Goal: Task Accomplishment & Management: Manage account settings

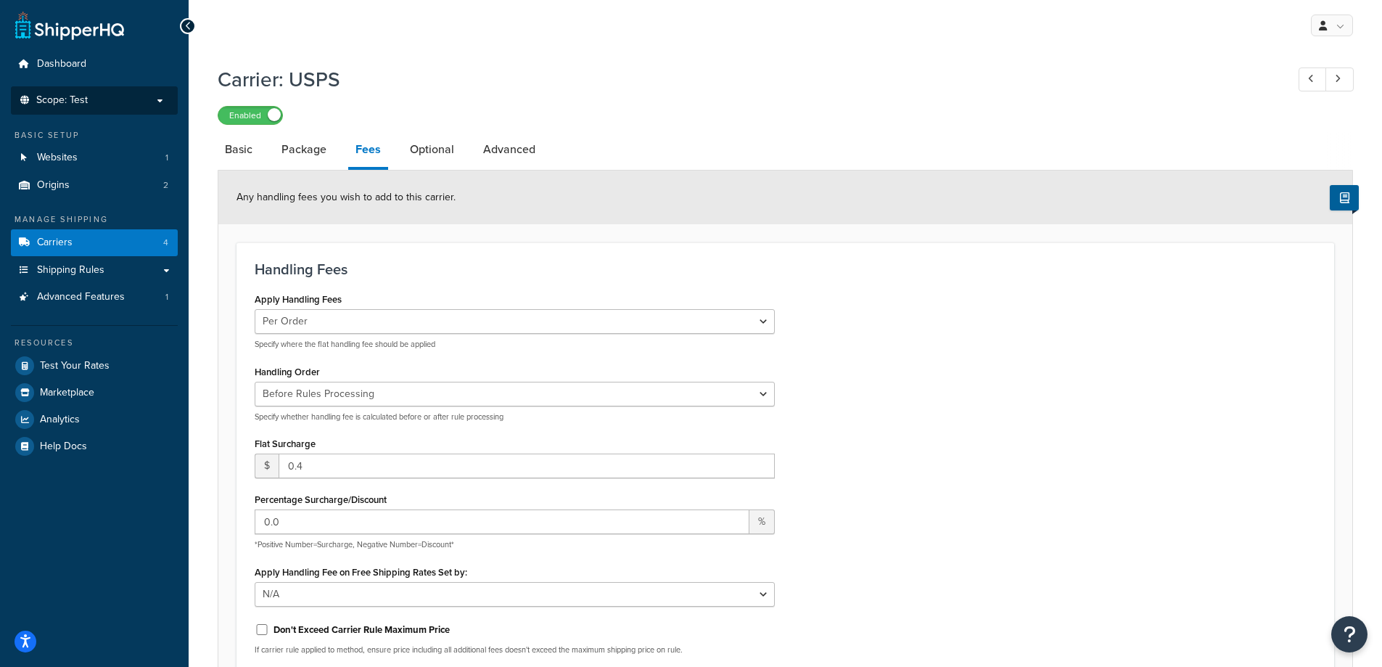
click at [76, 98] on span "Scope: Test" at bounding box center [61, 100] width 51 height 12
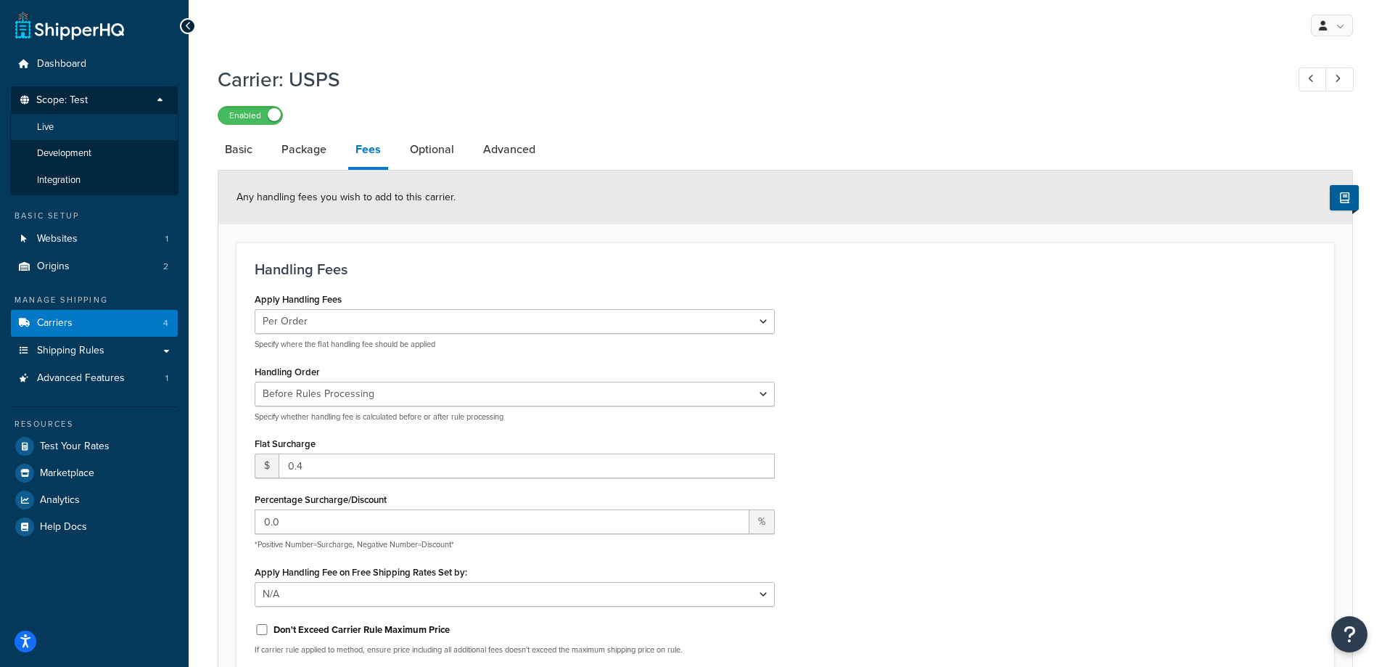
click at [49, 128] on span "Live" at bounding box center [45, 127] width 17 height 12
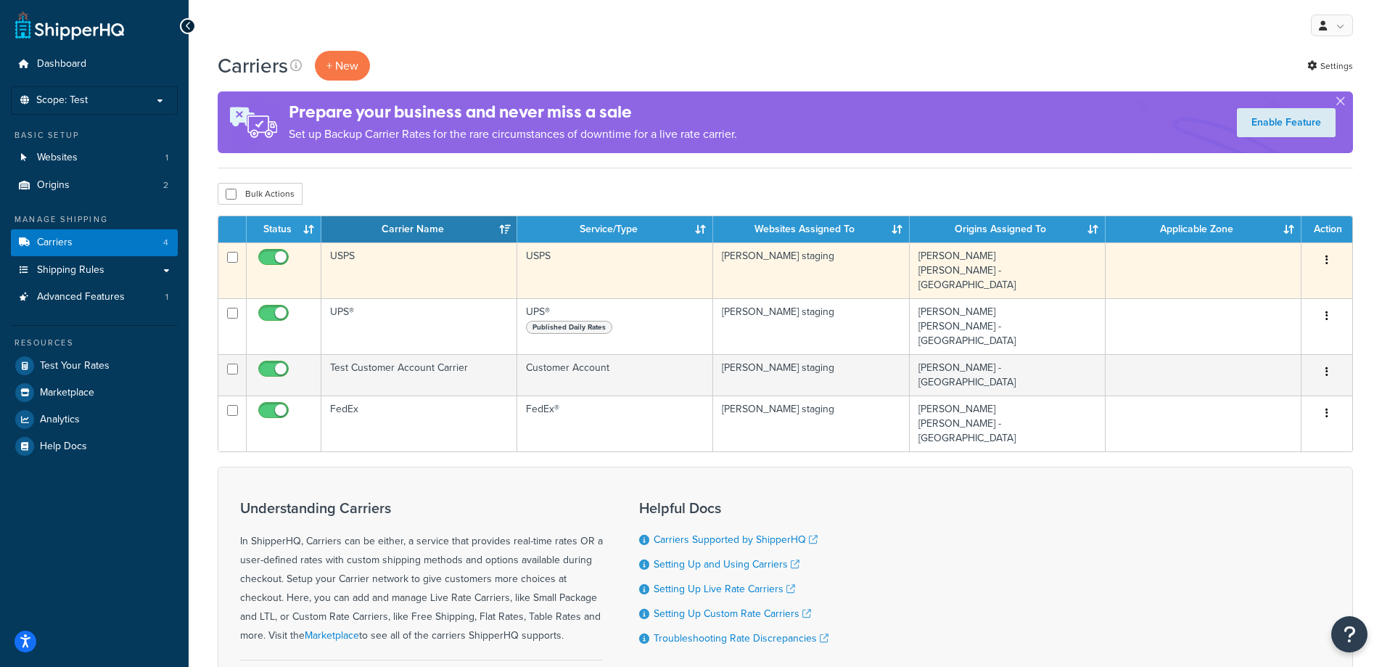
click at [437, 266] on td "USPS" at bounding box center [419, 270] width 196 height 56
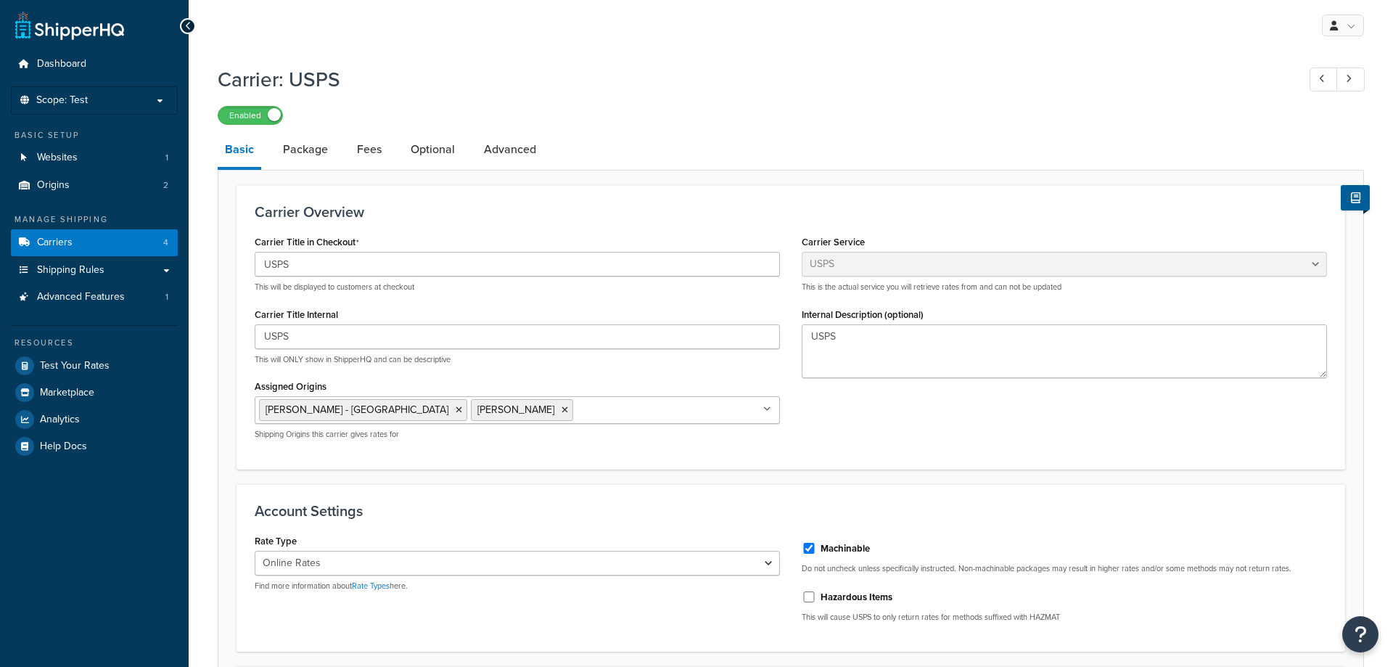
select select "usps"
select select "ONLINE"
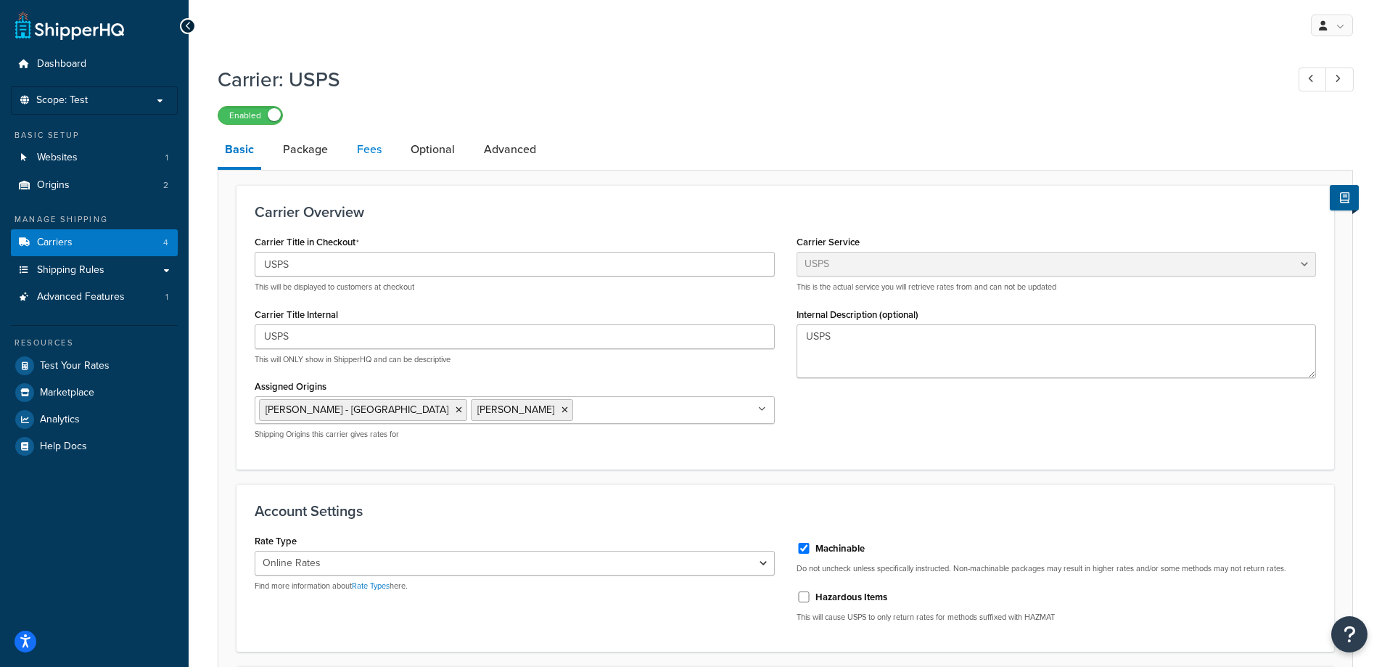
click at [371, 148] on link "Fees" at bounding box center [369, 149] width 39 height 35
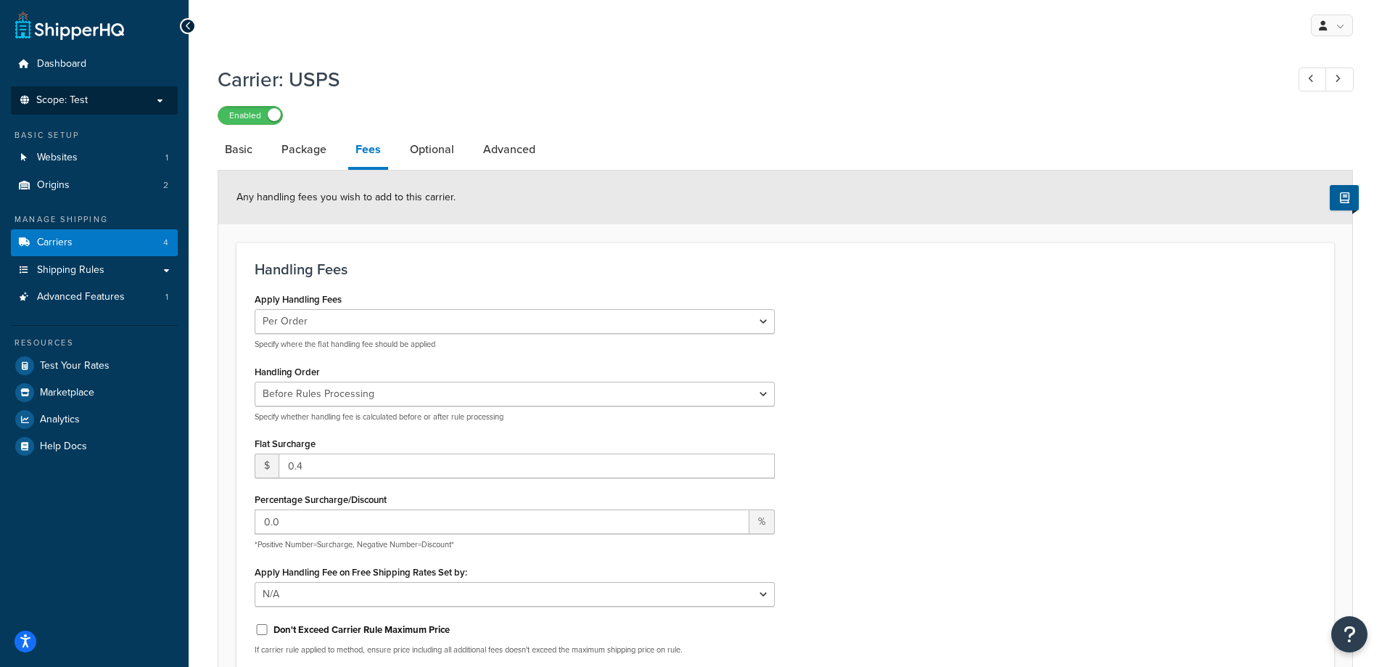
click at [99, 93] on li "Scope: Test" at bounding box center [94, 100] width 167 height 28
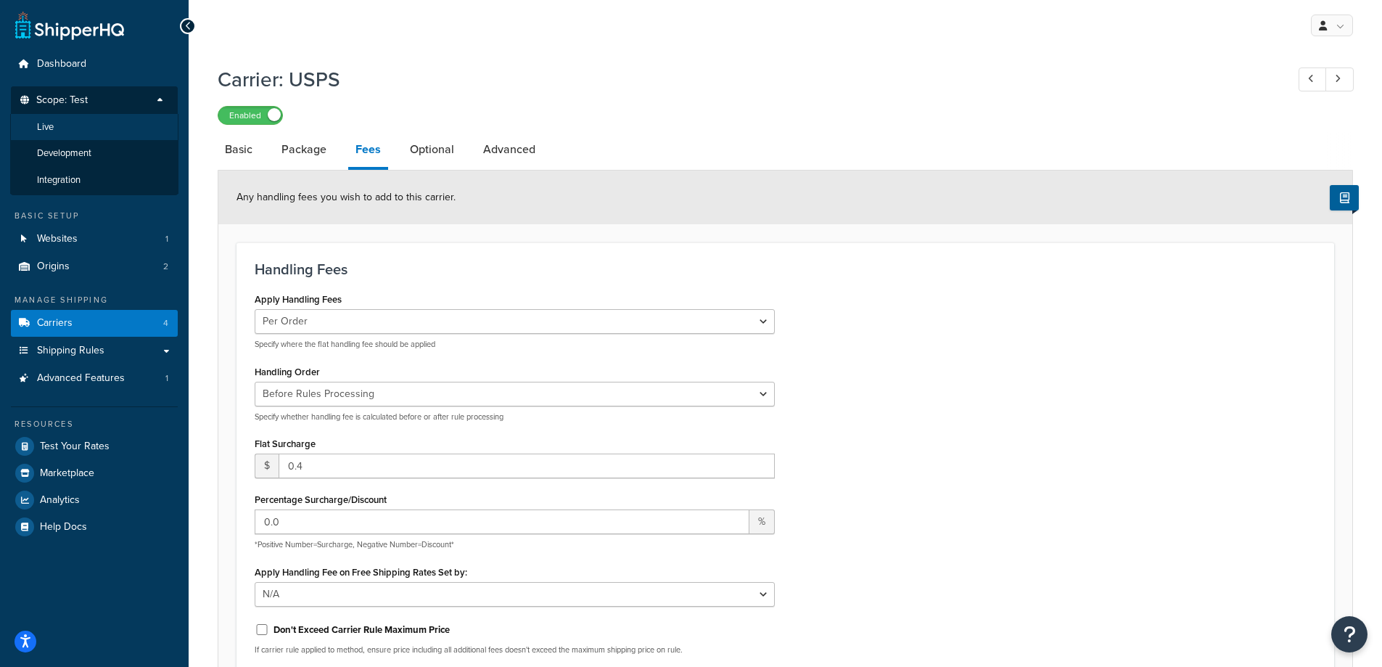
click at [55, 128] on li "Live" at bounding box center [94, 127] width 168 height 27
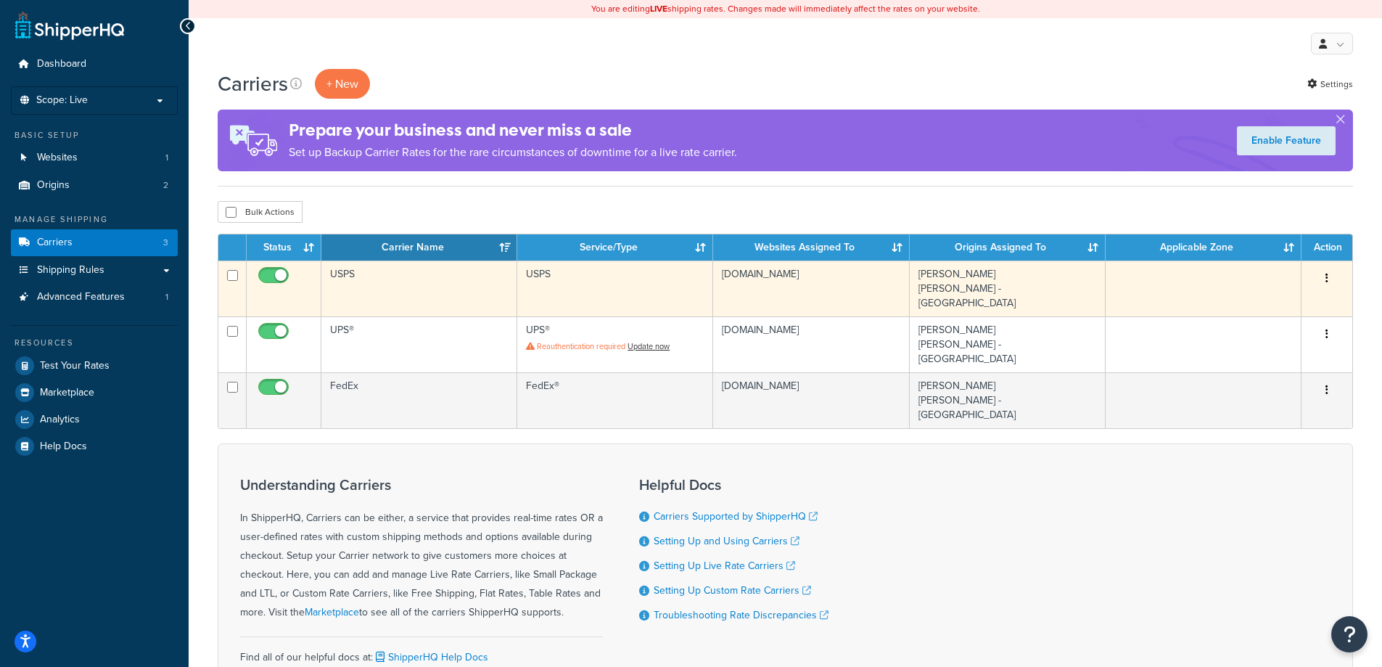
click at [351, 273] on td "USPS" at bounding box center [419, 288] width 196 height 56
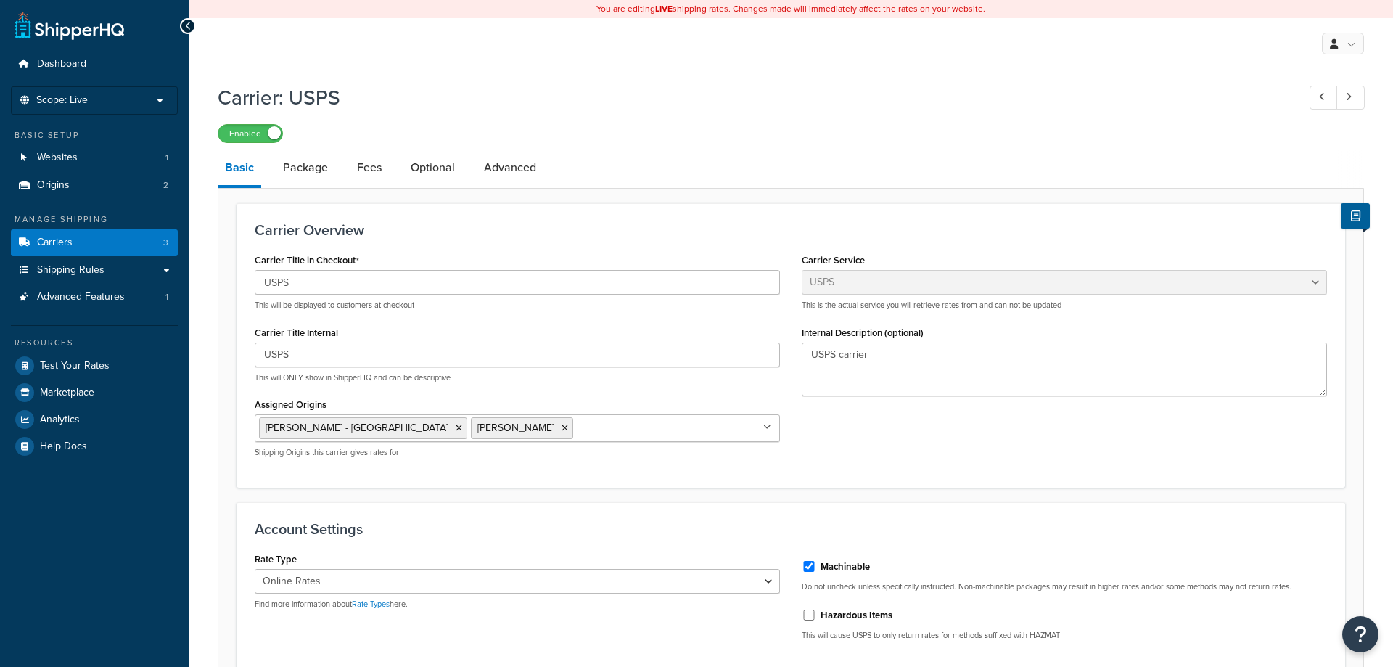
select select "usps"
select select "ONLINE"
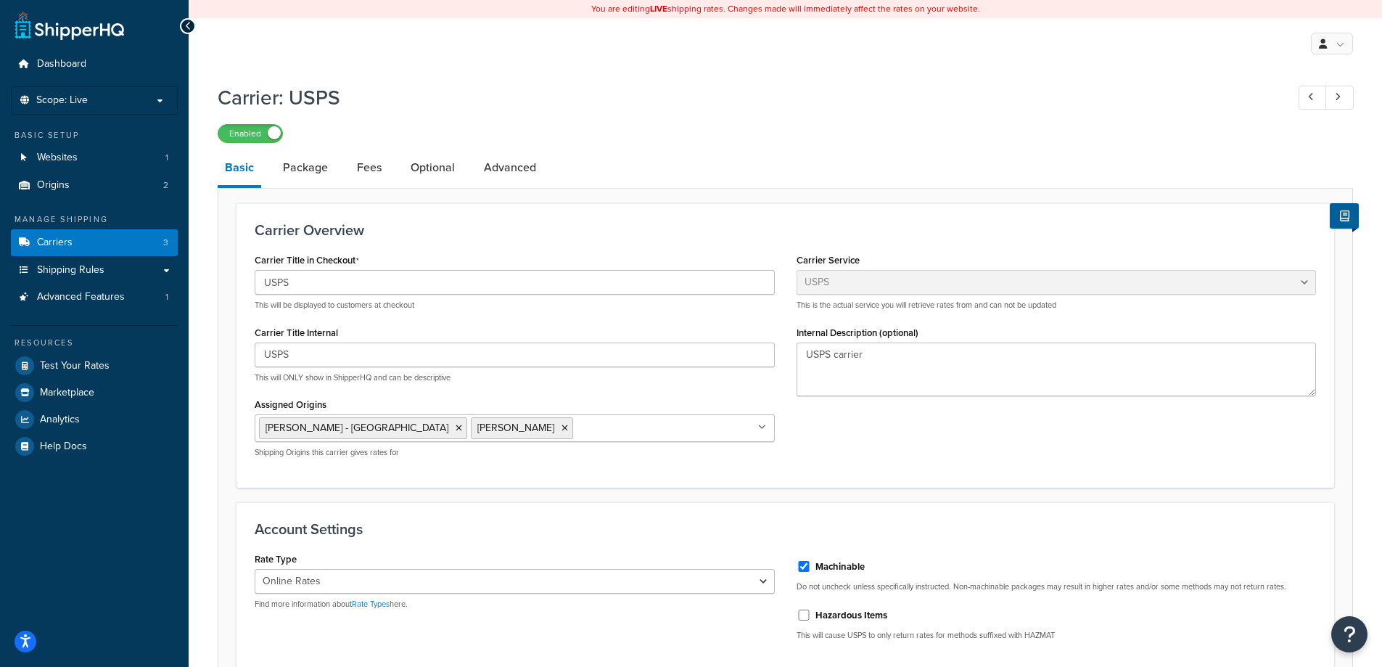
scroll to position [73, 0]
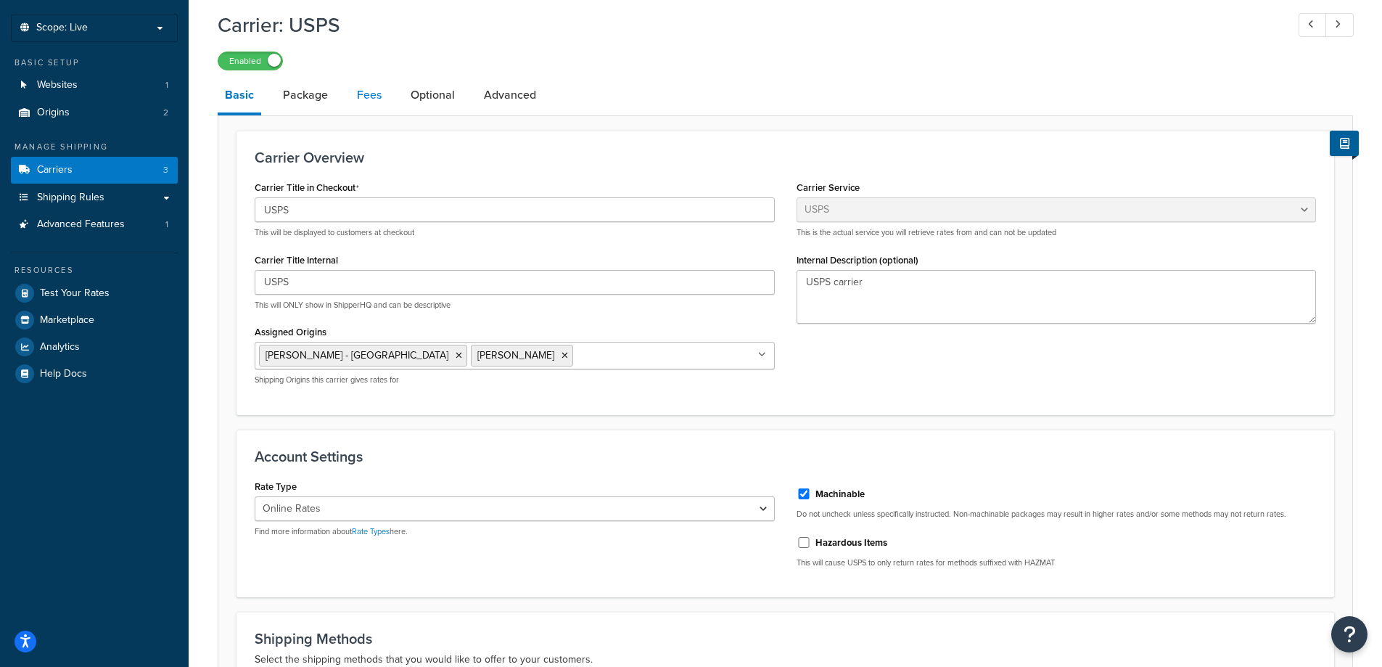
click at [362, 93] on link "Fees" at bounding box center [369, 95] width 39 height 35
select select "AFTER"
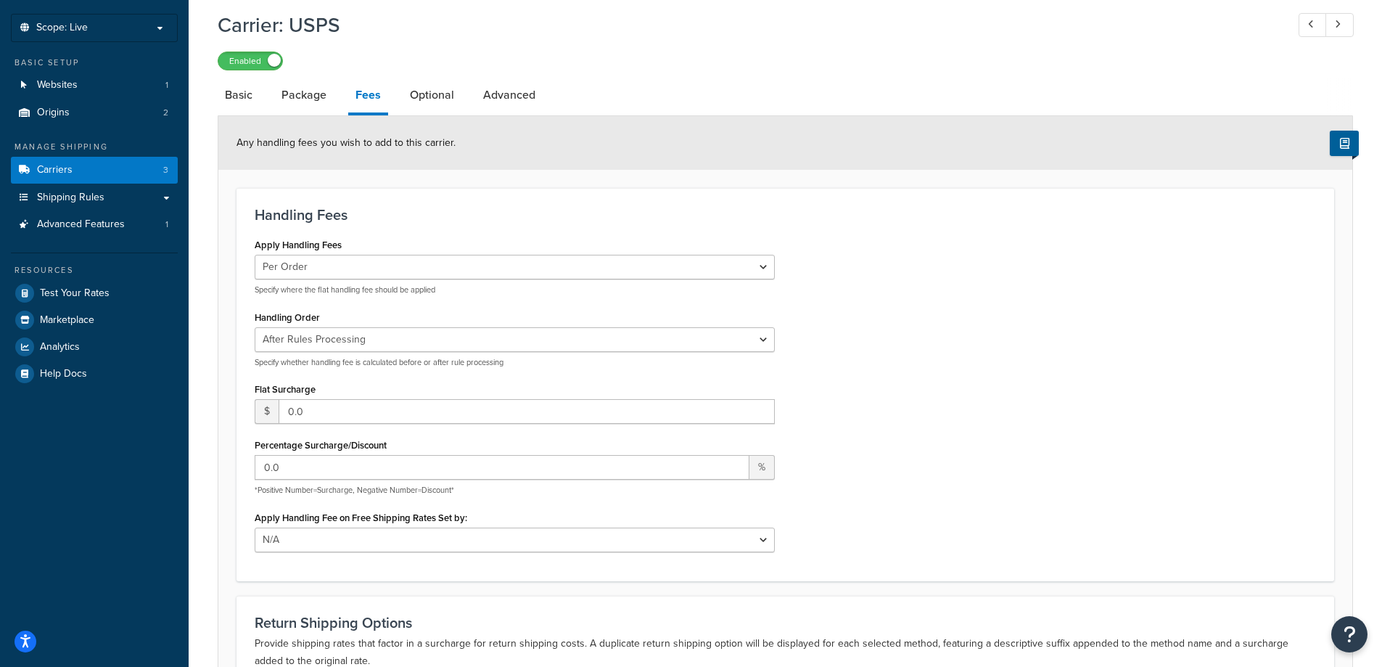
scroll to position [145, 0]
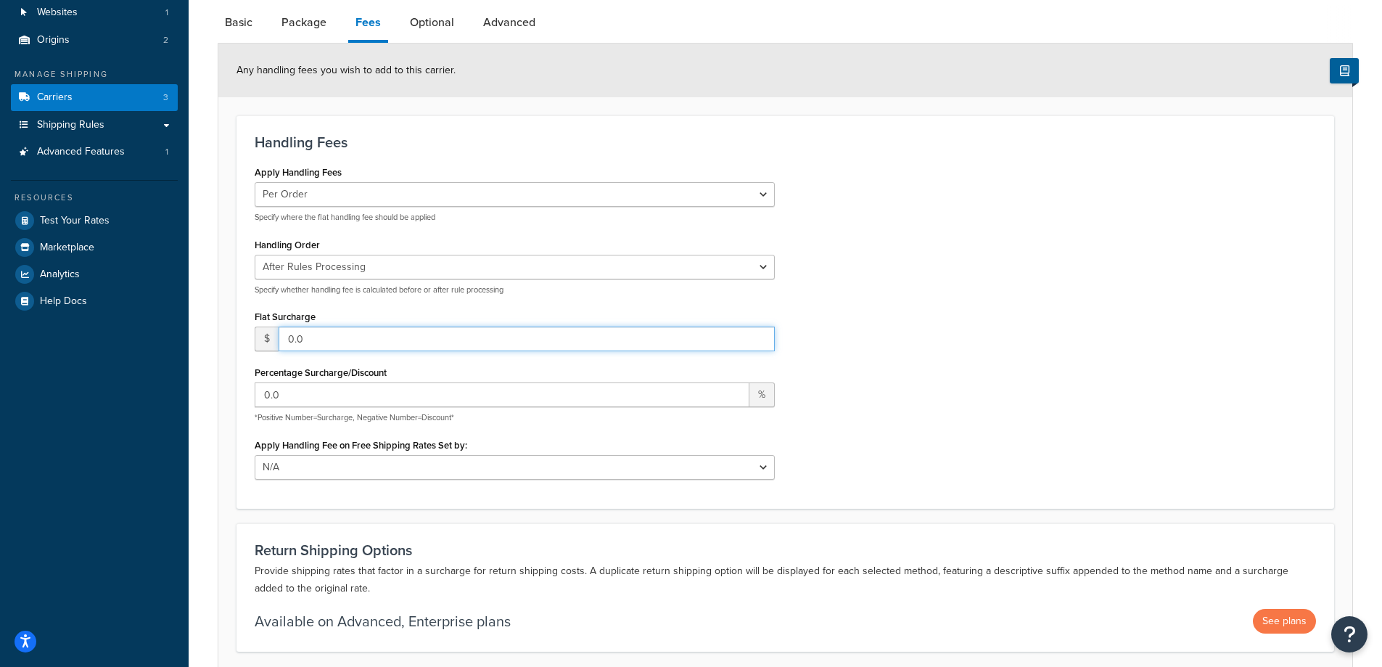
drag, startPoint x: 318, startPoint y: 339, endPoint x: 205, endPoint y: 325, distance: 114.1
click at [205, 325] on div "Carrier: USPS Enabled Basic Package Fees Optional Advanced Any handling fees yo…" at bounding box center [785, 339] width 1193 height 817
type input "0.4"
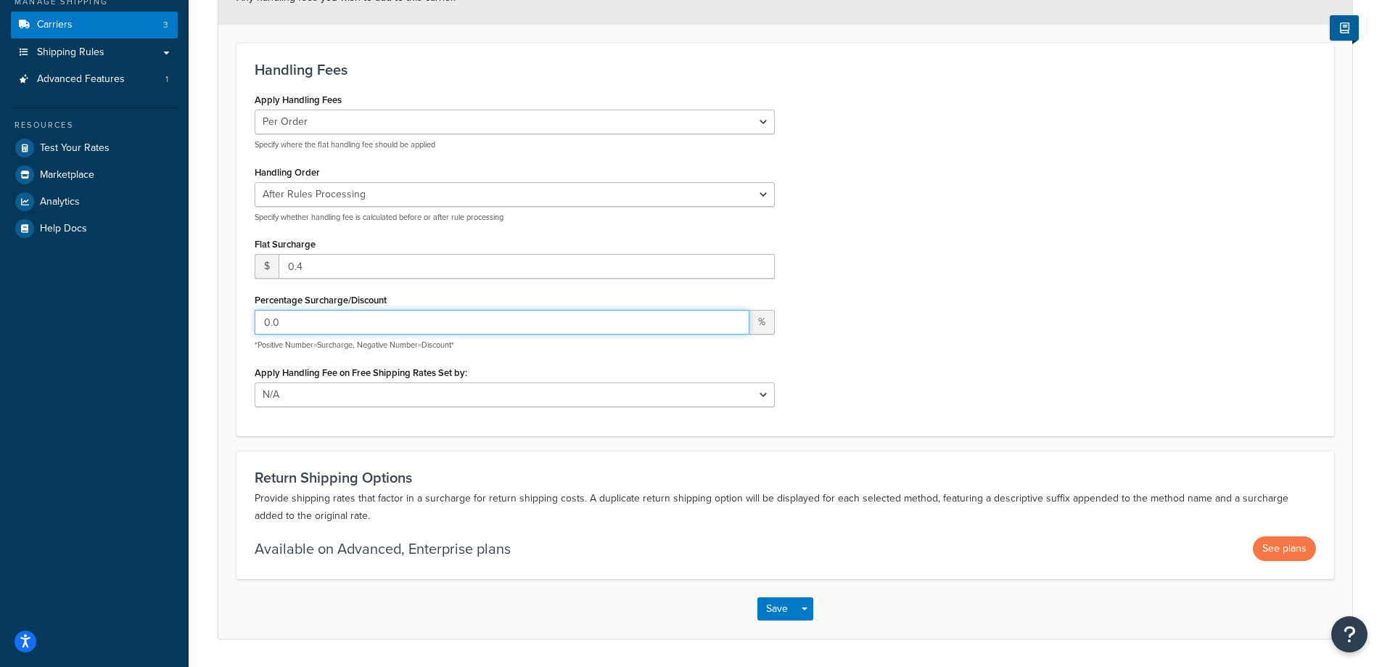
scroll to position [264, 0]
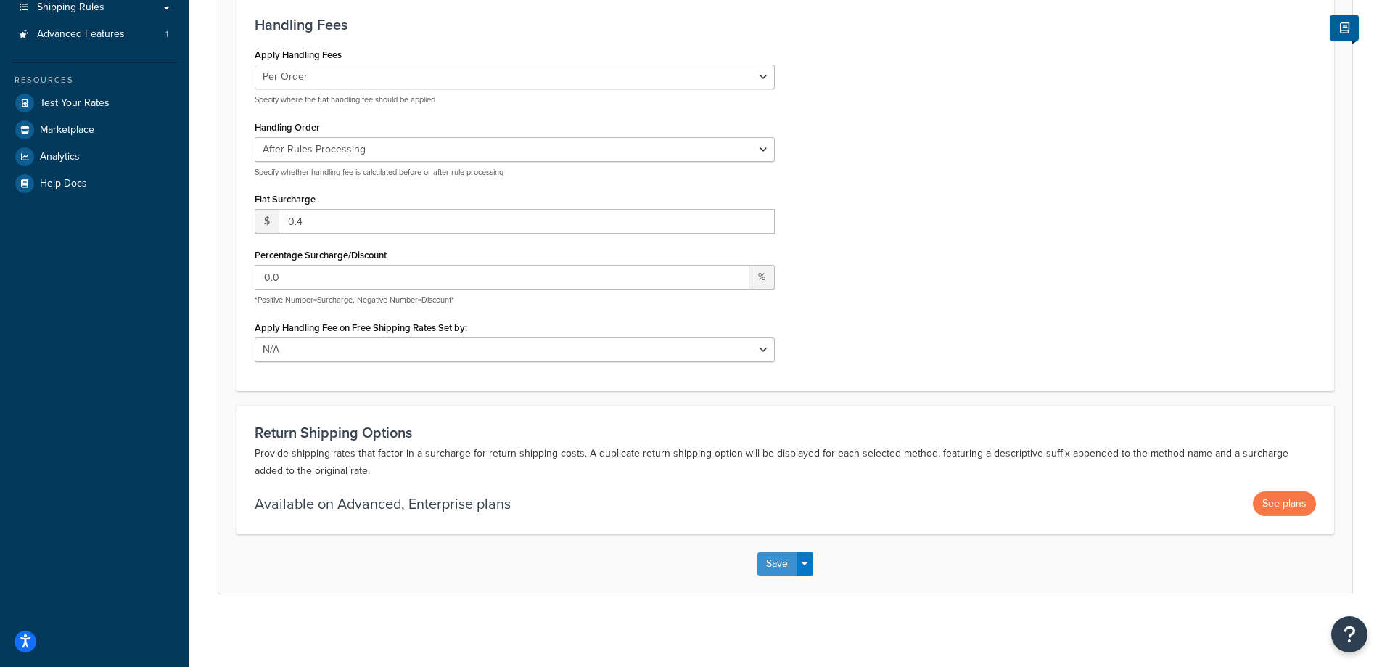
click at [778, 566] on button "Save" at bounding box center [776, 563] width 39 height 23
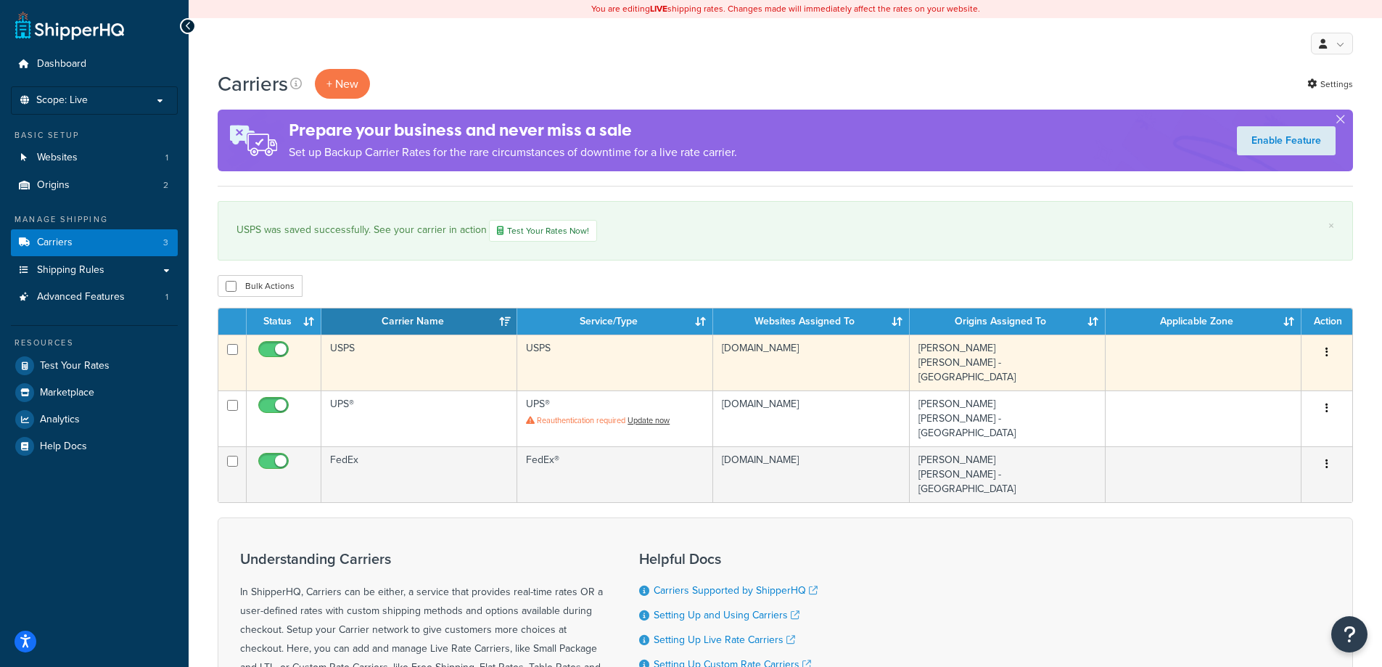
click at [359, 344] on td "USPS" at bounding box center [419, 362] width 196 height 56
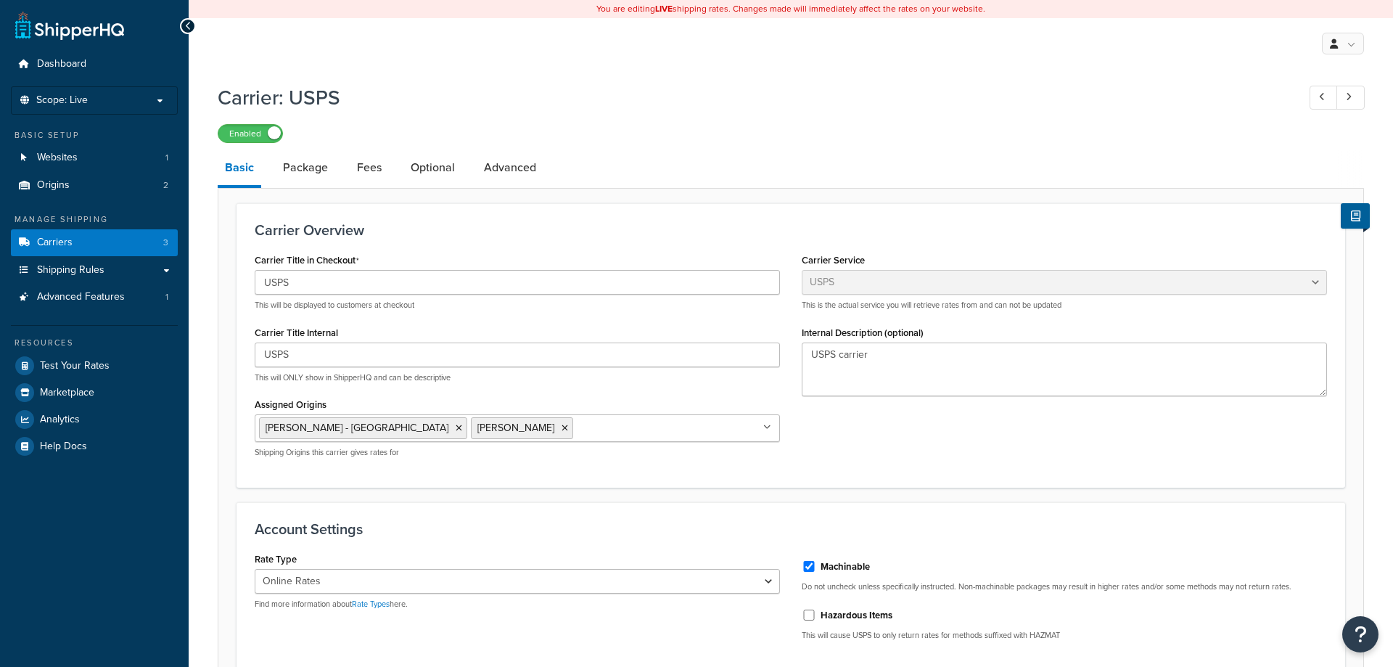
select select "usps"
select select "ONLINE"
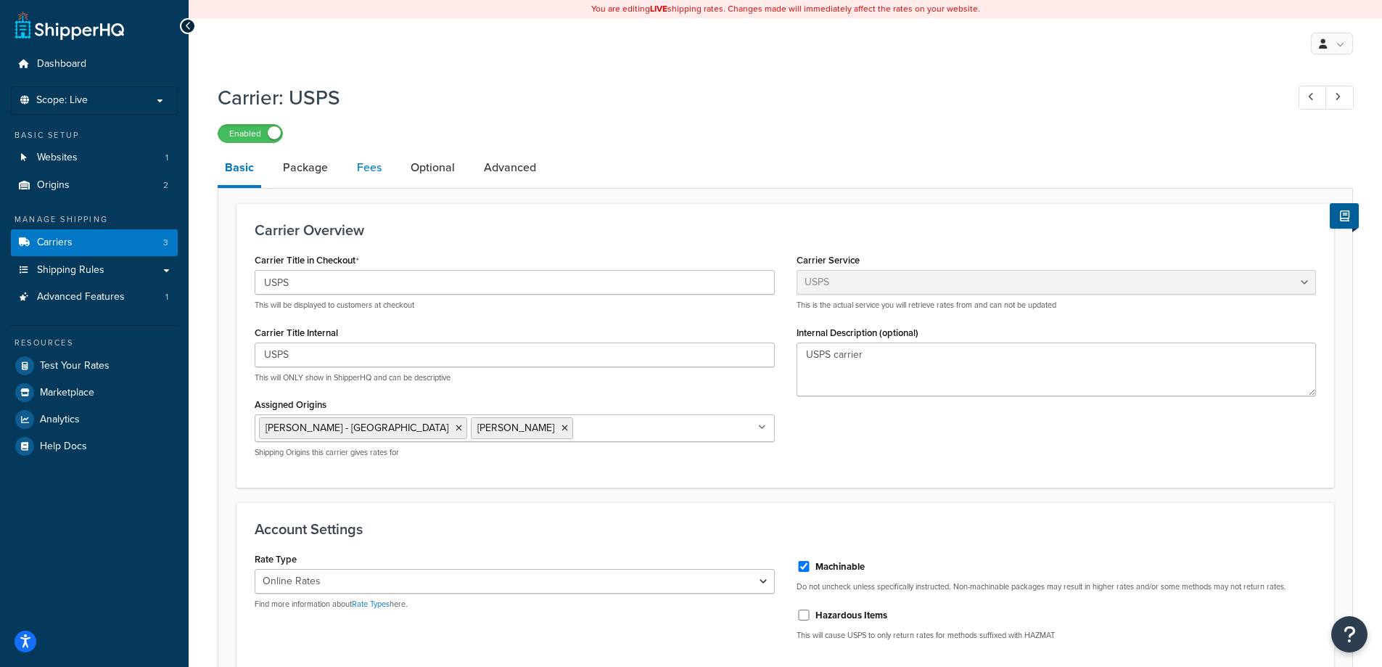
click at [364, 167] on link "Fees" at bounding box center [369, 167] width 39 height 35
select select "AFTER"
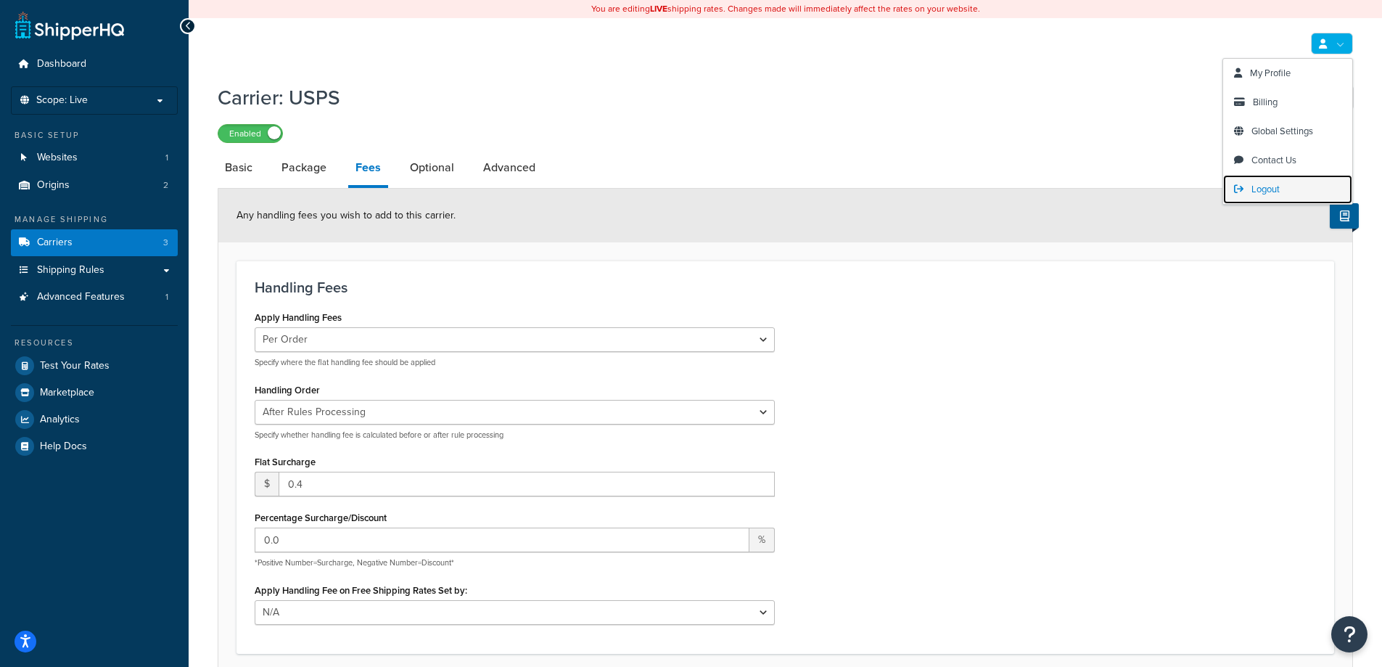
click at [1275, 189] on span "Logout" at bounding box center [1265, 189] width 28 height 14
